Goal: Task Accomplishment & Management: Use online tool/utility

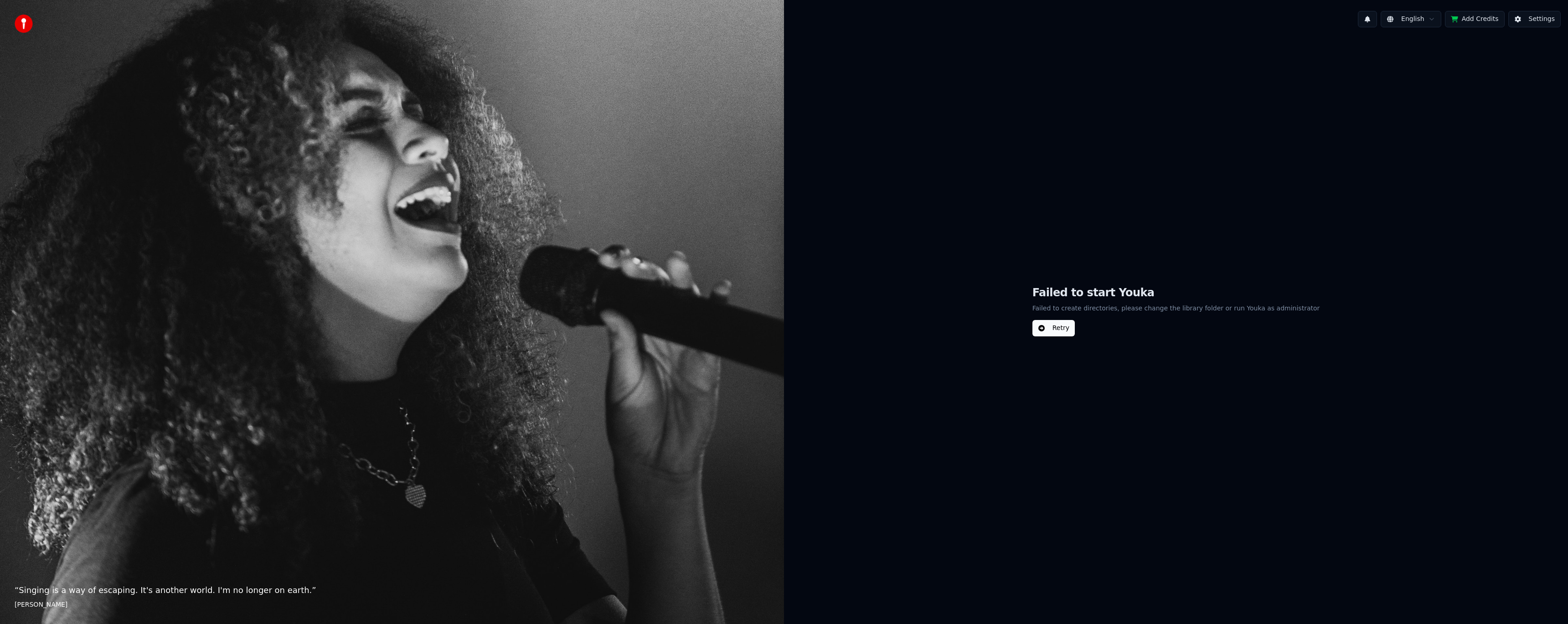
drag, startPoint x: 1037, startPoint y: 172, endPoint x: 1018, endPoint y: 202, distance: 35.5
click at [1017, 195] on div "Failed to start Youka Failed to create directories, please change the library f…" at bounding box center [1176, 311] width 784 height 553
click at [1073, 331] on button "Retry" at bounding box center [1054, 328] width 43 height 16
click at [1540, 18] on button "Settings" at bounding box center [1535, 19] width 52 height 16
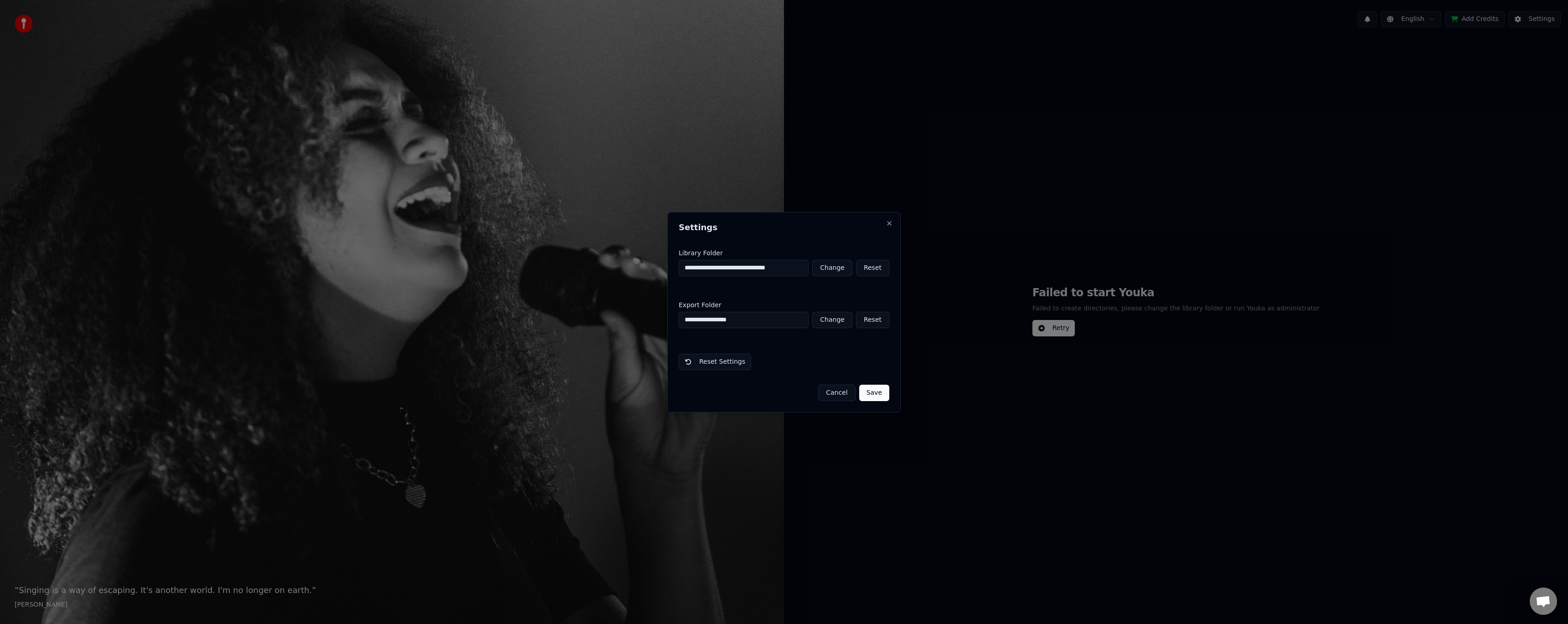
click at [830, 320] on button "Change" at bounding box center [832, 320] width 40 height 16
type input "**********"
click at [868, 396] on button "Save" at bounding box center [874, 393] width 30 height 16
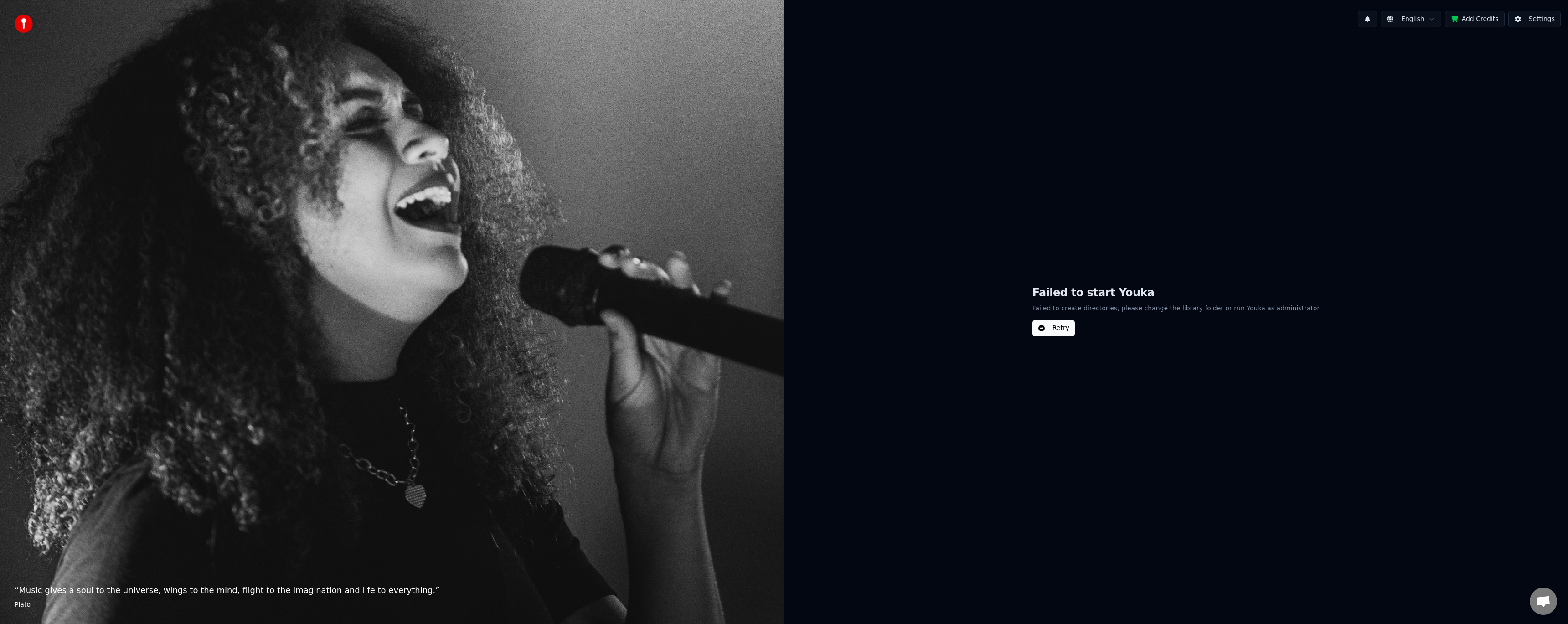
click at [1060, 331] on button "Retry" at bounding box center [1054, 328] width 43 height 16
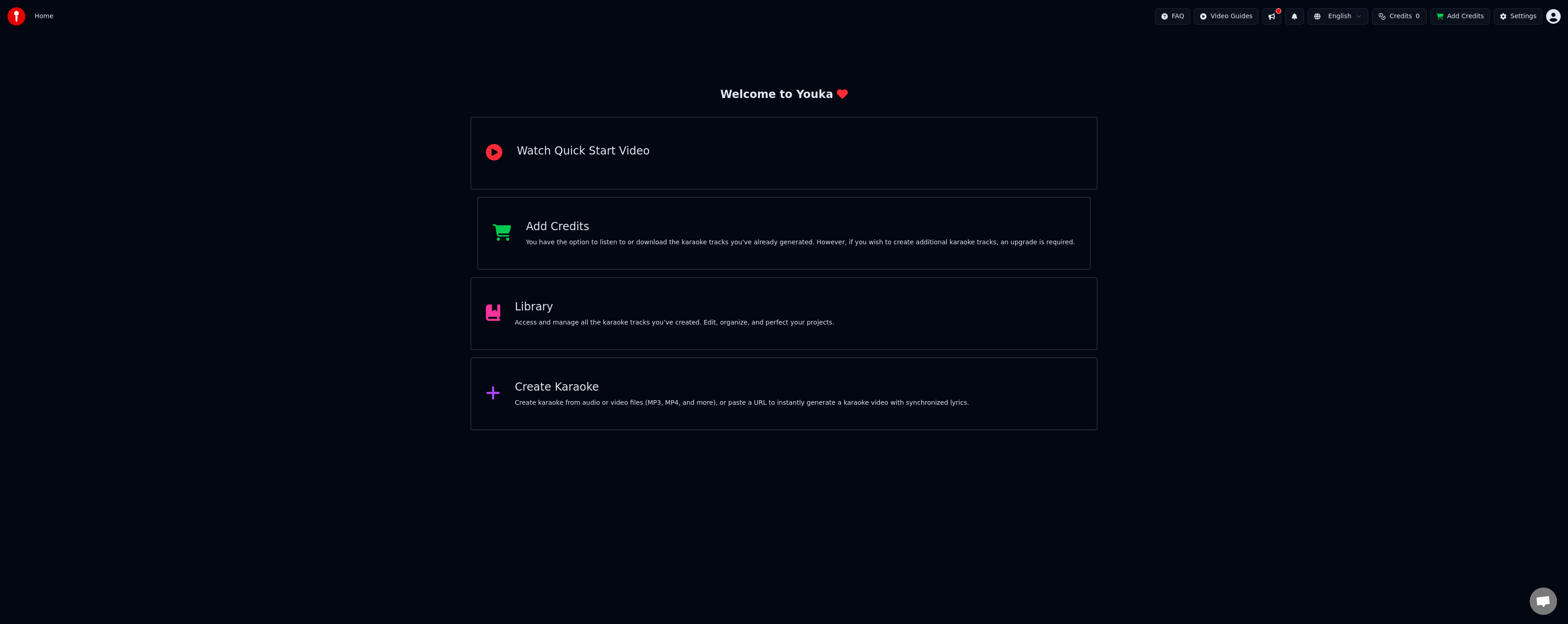
click at [304, 268] on div "Welcome to Youka Watch Quick Start Video Add Credits You have the option to lis…" at bounding box center [784, 231] width 1568 height 398
click at [567, 395] on div "Create Karaoke Create karaoke from audio or video files (MP3, MP4, and more), o…" at bounding box center [742, 394] width 454 height 27
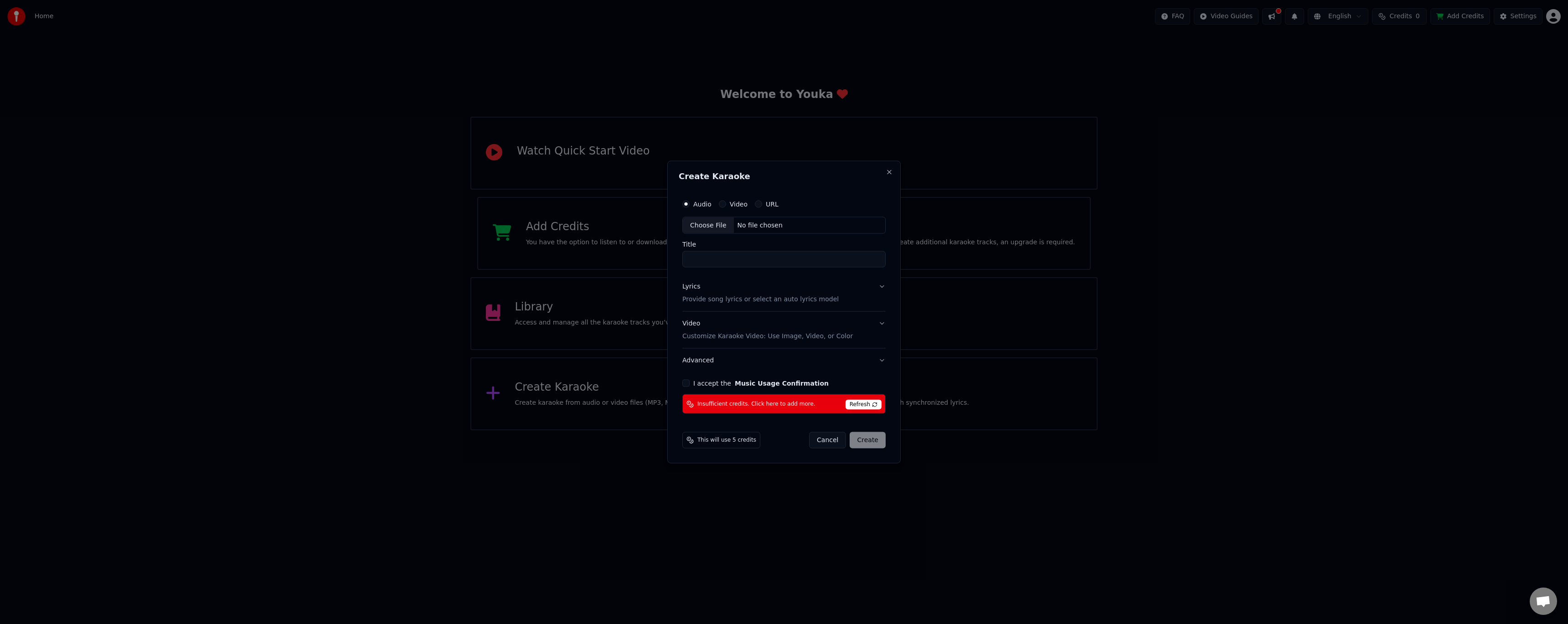
click at [685, 382] on button "I accept the Music Usage Confirmation" at bounding box center [686, 384] width 7 height 7
drag, startPoint x: 885, startPoint y: 170, endPoint x: 841, endPoint y: 209, distance: 58.8
click at [841, 209] on div "Create Karaoke Audio Video URL Choose File No file chosen Title Lyrics Provide …" at bounding box center [783, 312] width 233 height 303
click at [860, 402] on span "Refresh" at bounding box center [863, 405] width 36 height 10
click at [891, 173] on button "Close" at bounding box center [889, 172] width 7 height 7
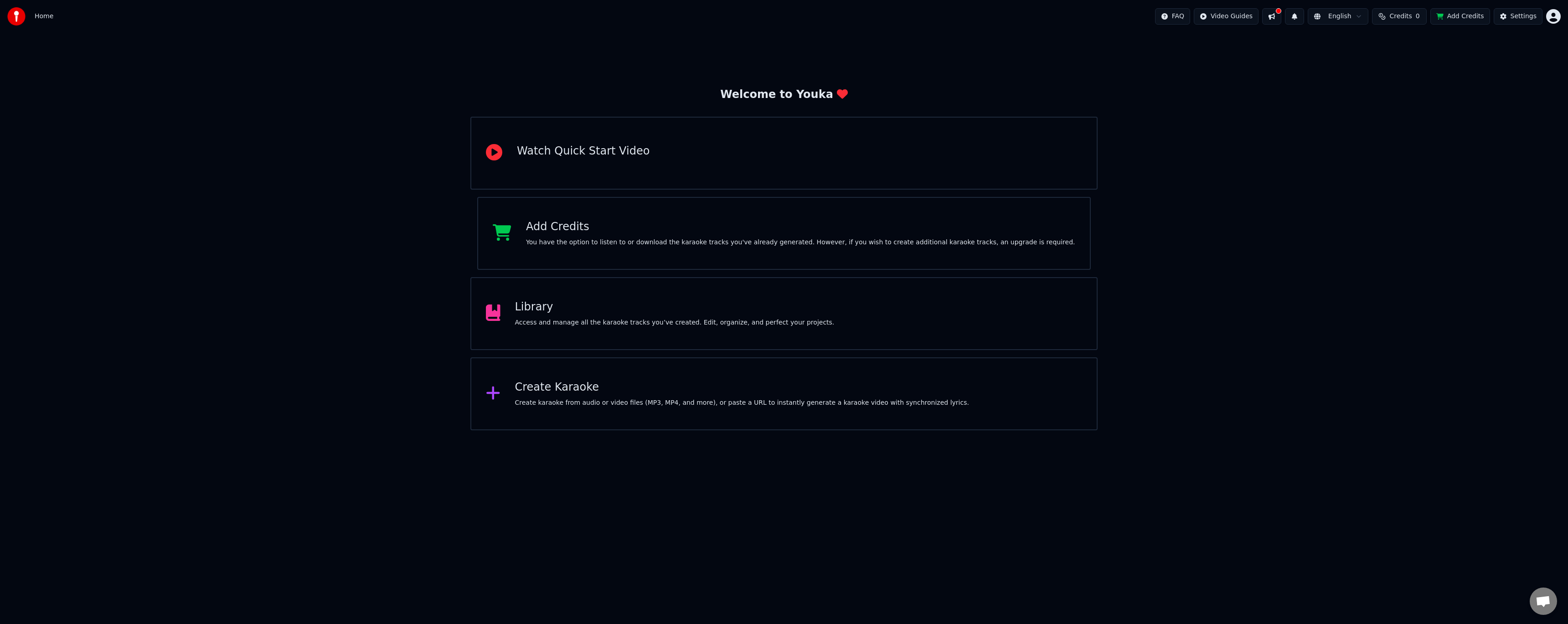
click at [1509, 1] on div "Home FAQ Video Guides English Credits 0 Add Credits Settings" at bounding box center [784, 16] width 1568 height 33
